Goal: Task Accomplishment & Management: Manage account settings

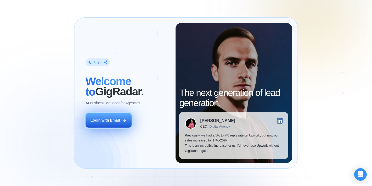
click at [98, 119] on div "Login with Email" at bounding box center [105, 120] width 30 height 5
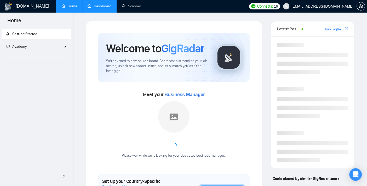
click at [104, 4] on link "Dashboard" at bounding box center [100, 6] width 24 height 4
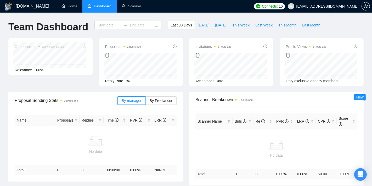
type input "2025-08-20"
type input "2025-09-19"
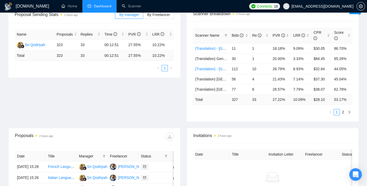
scroll to position [87, 0]
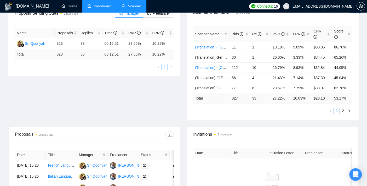
click at [130, 5] on link "Scanner" at bounding box center [131, 6] width 19 height 4
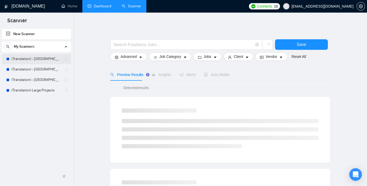
click at [30, 60] on link "(Translation) - Asia" at bounding box center [37, 59] width 50 height 10
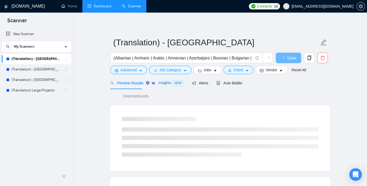
click at [162, 82] on span "Insights NEW" at bounding box center [168, 83] width 32 height 4
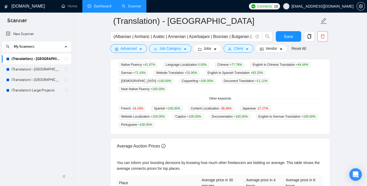
scroll to position [24, 0]
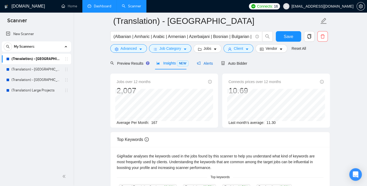
click at [207, 63] on span "Alerts" at bounding box center [205, 63] width 16 height 4
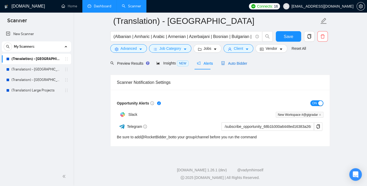
click at [232, 61] on span "Auto Bidder" at bounding box center [234, 63] width 26 height 4
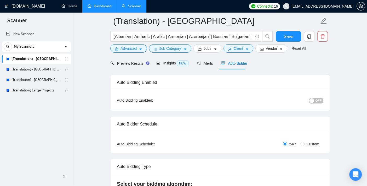
checkbox input "true"
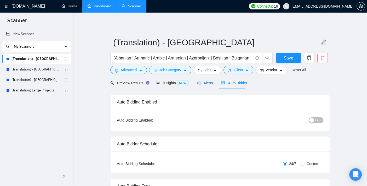
click at [210, 83] on span "Alerts" at bounding box center [205, 83] width 16 height 4
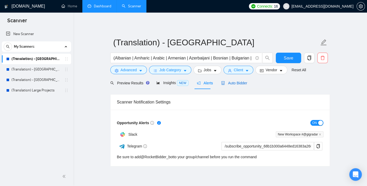
click at [231, 82] on span "Auto Bidder" at bounding box center [234, 83] width 26 height 4
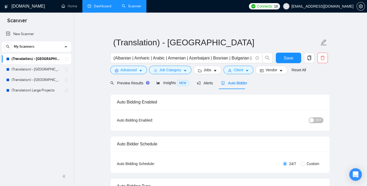
checkbox input "true"
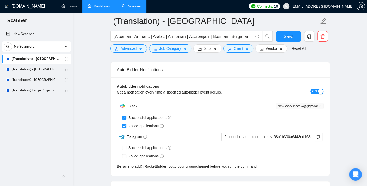
scroll to position [1276, 0]
